Goal: Navigation & Orientation: Find specific page/section

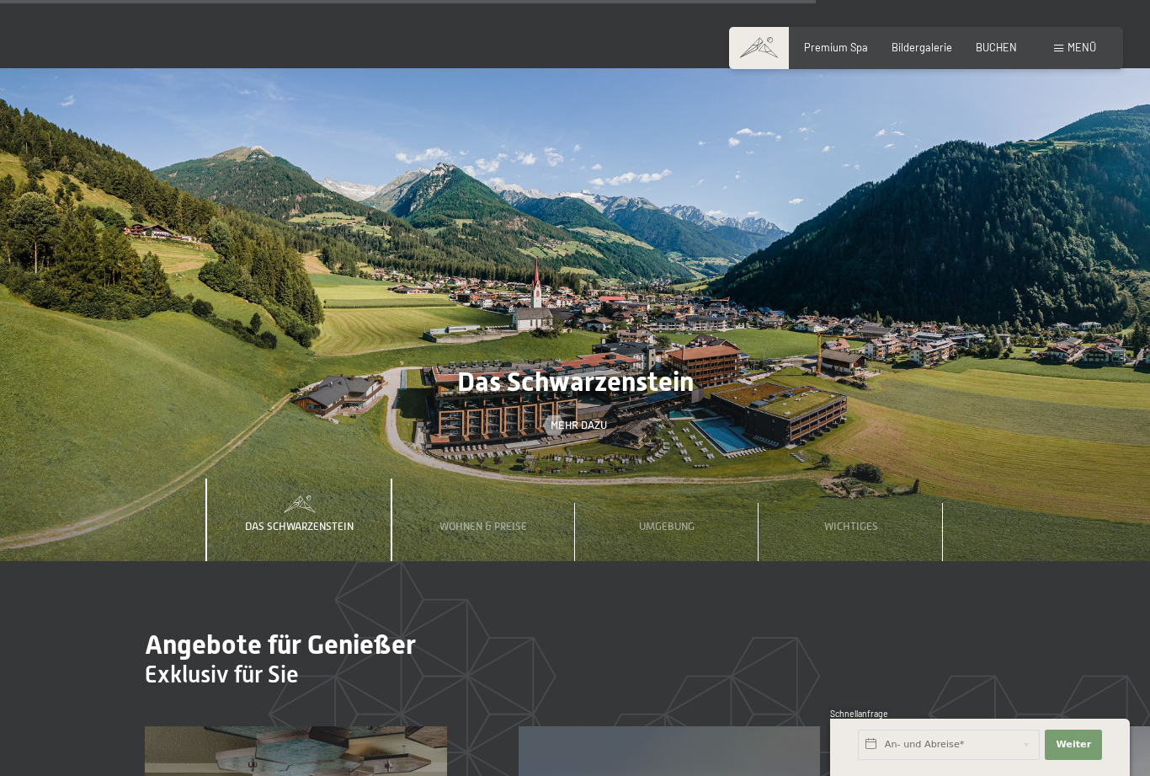
scroll to position [4550, 0]
click at [594, 417] on span "Mehr dazu" at bounding box center [579, 424] width 56 height 15
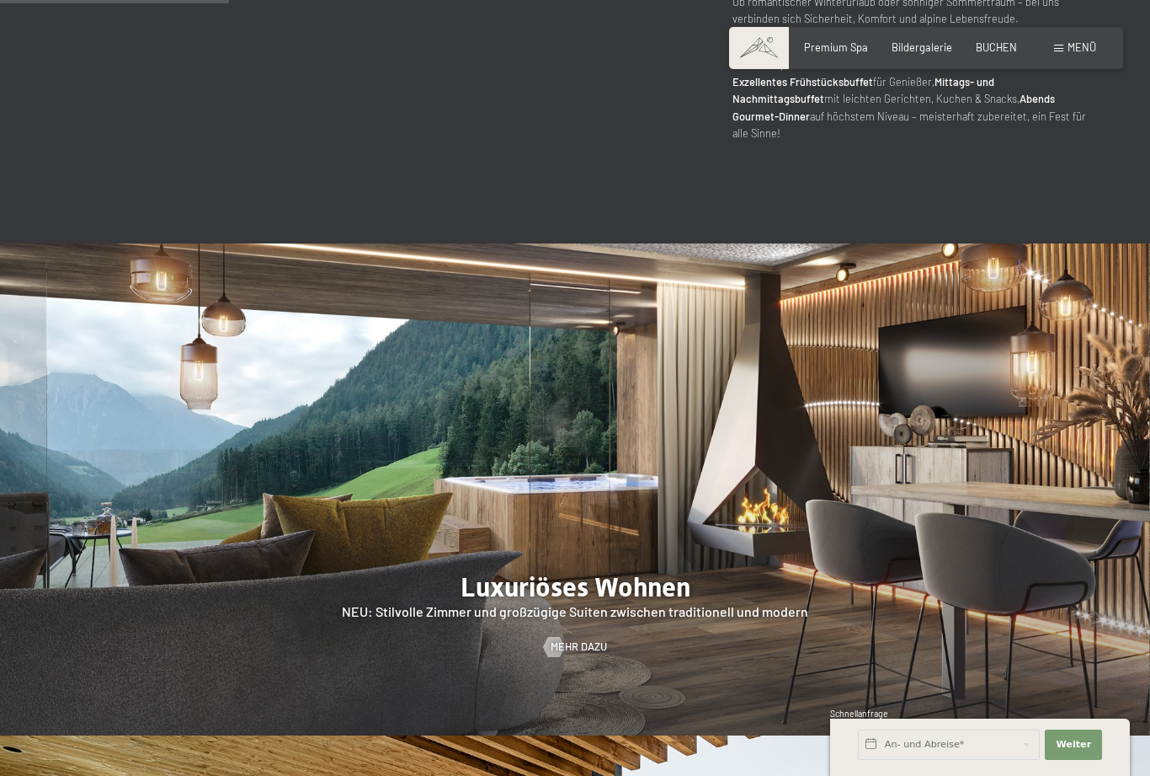
scroll to position [1394, 0]
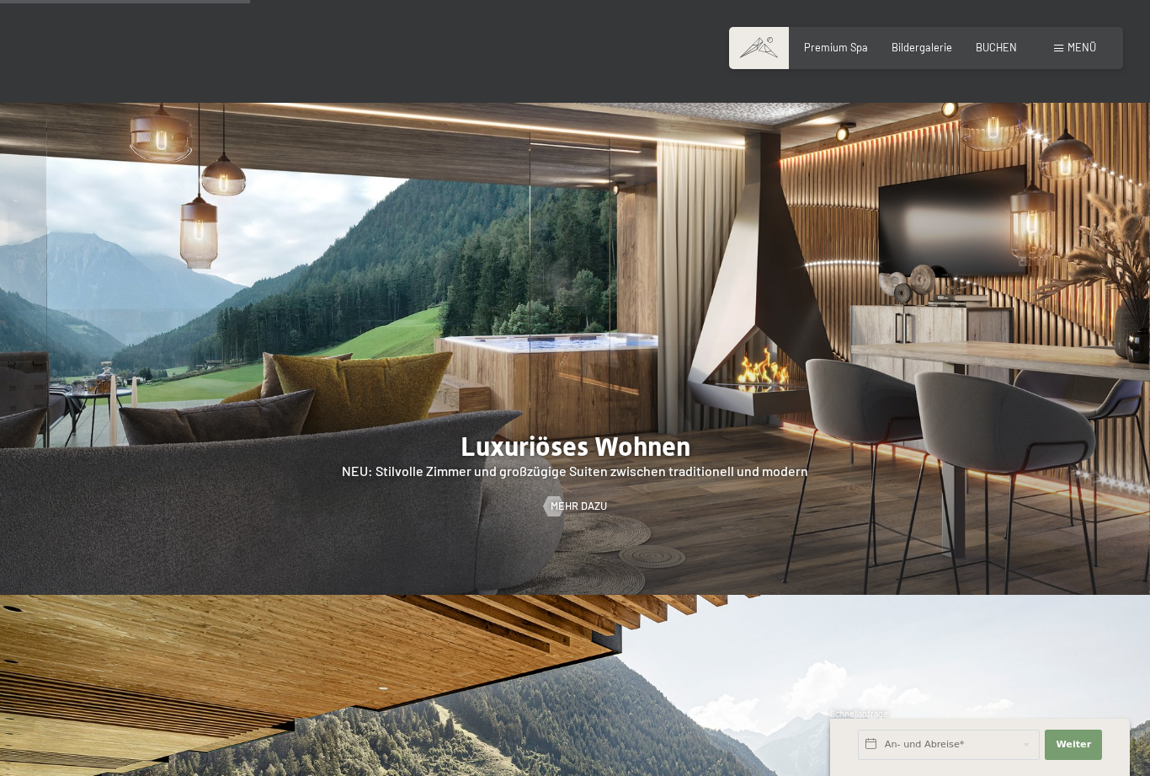
click at [575, 514] on span "Mehr dazu" at bounding box center [579, 506] width 56 height 15
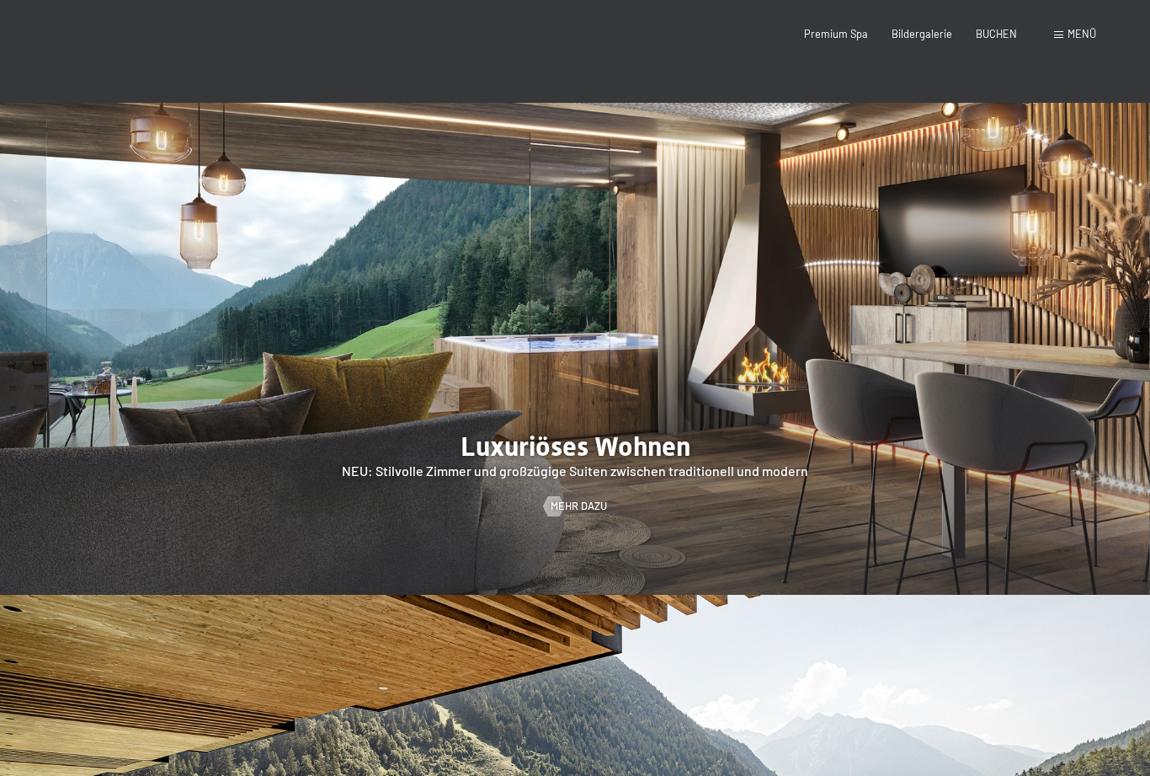
scroll to position [0, 0]
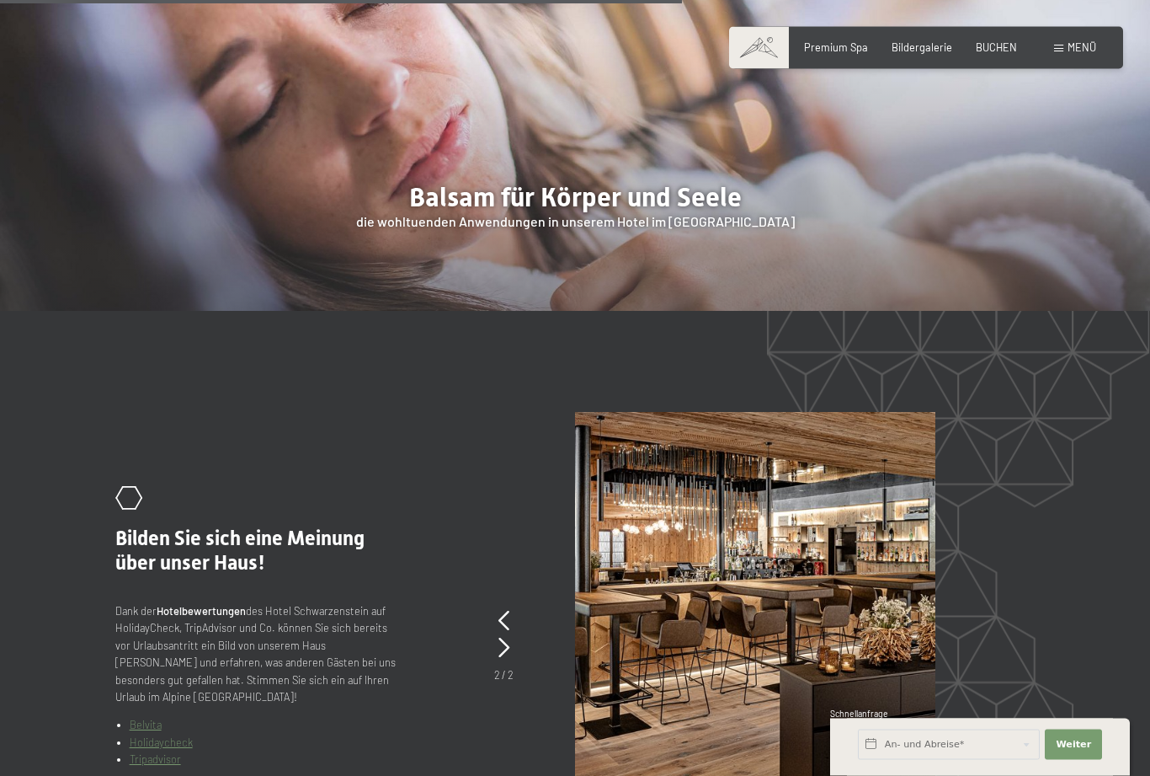
scroll to position [2548, 0]
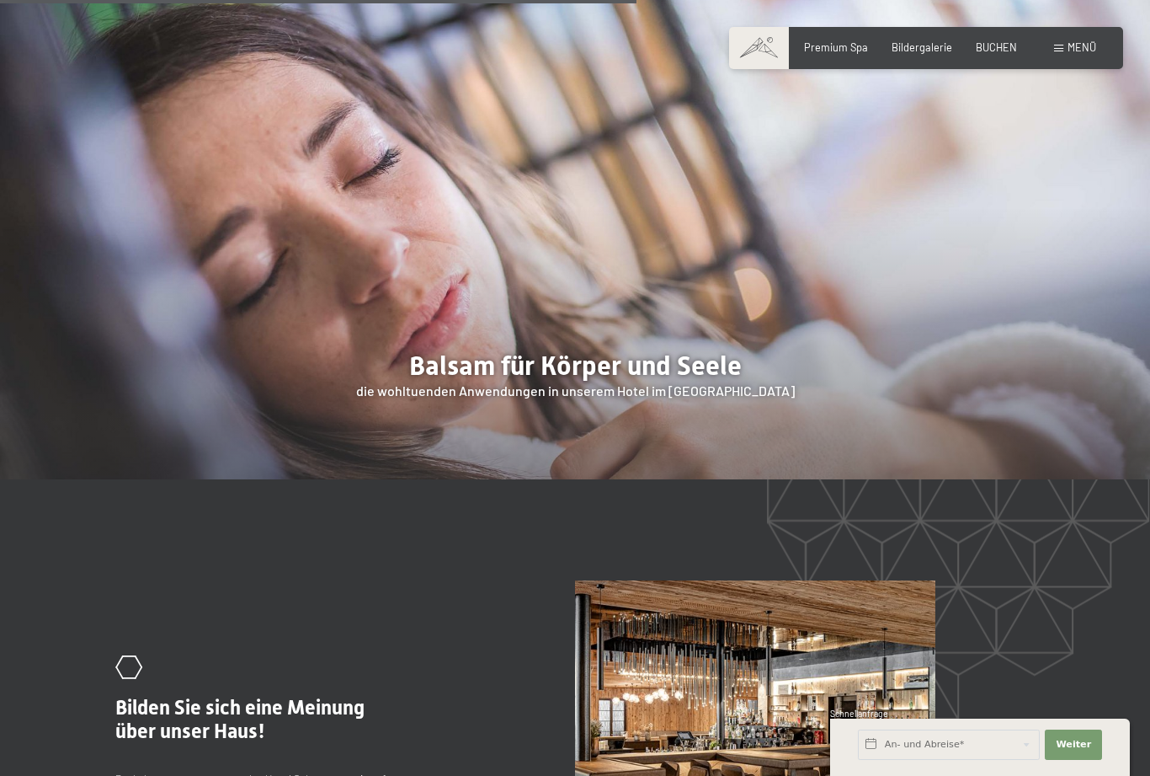
click at [919, 51] on span "Bildergalerie" at bounding box center [922, 46] width 61 height 13
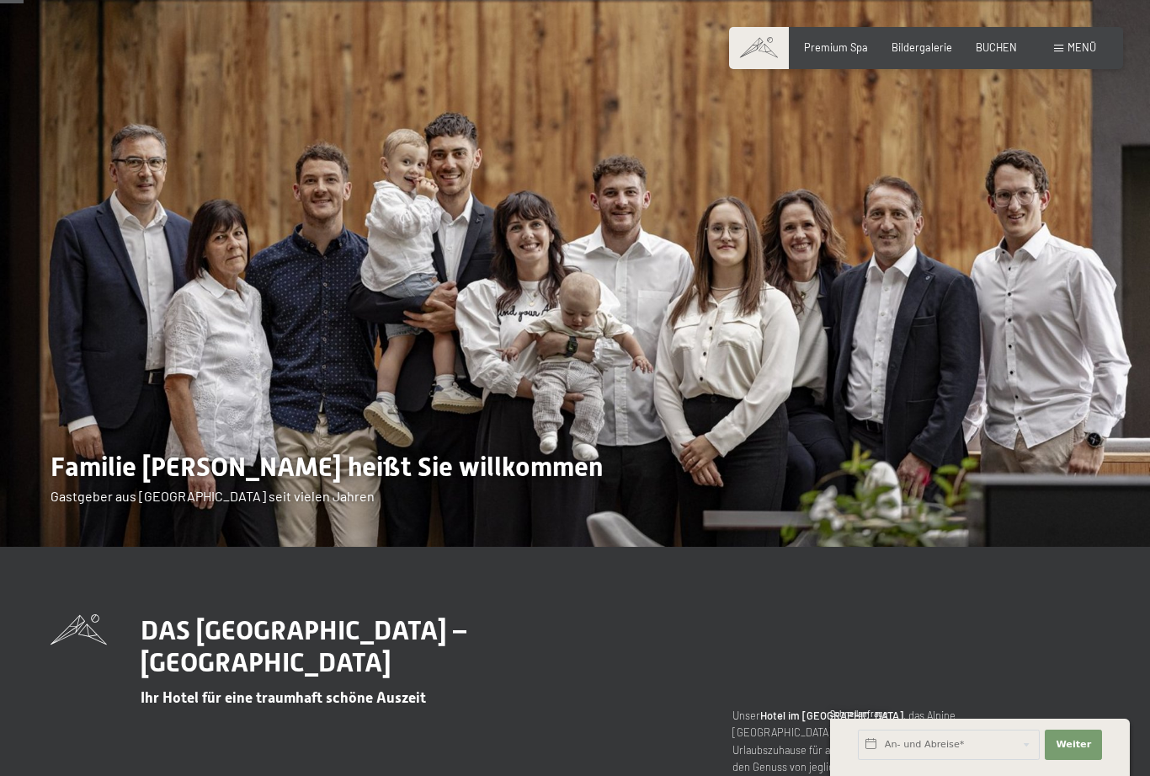
scroll to position [0, 0]
